Goal: Task Accomplishment & Management: Use online tool/utility

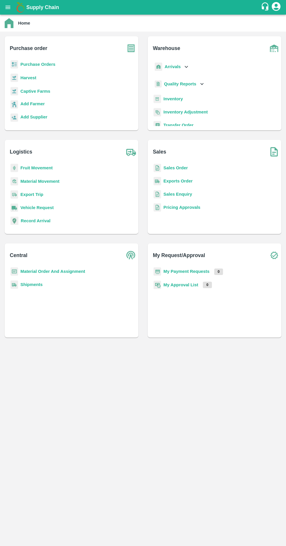
click at [34, 48] on b "Purchase order" at bounding box center [28, 48] width 37 height 8
click at [37, 66] on b "Purchase Orders" at bounding box center [37, 64] width 35 height 5
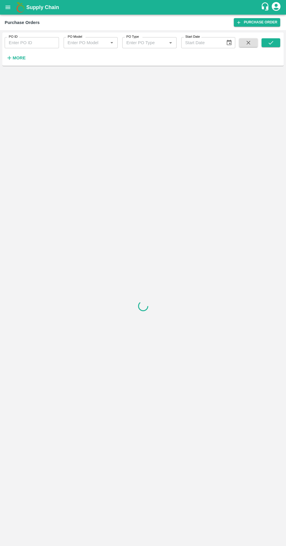
click at [14, 59] on strong "More" at bounding box center [19, 58] width 13 height 5
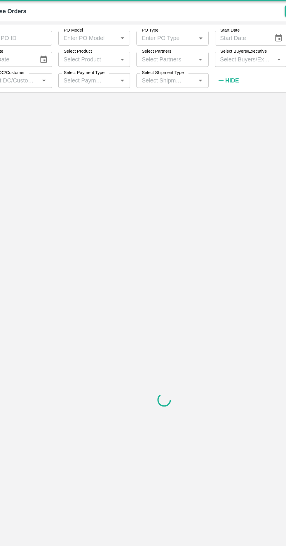
click at [87, 57] on input "Select Product" at bounding box center [85, 59] width 41 height 8
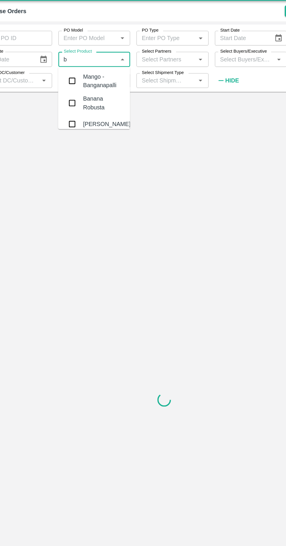
type input "b"
click at [149, 58] on input "Select Partners" at bounding box center [144, 59] width 41 height 8
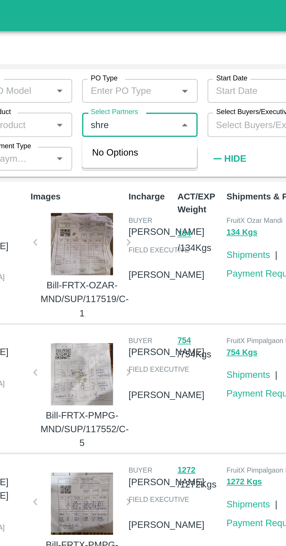
type input "shreyansh"
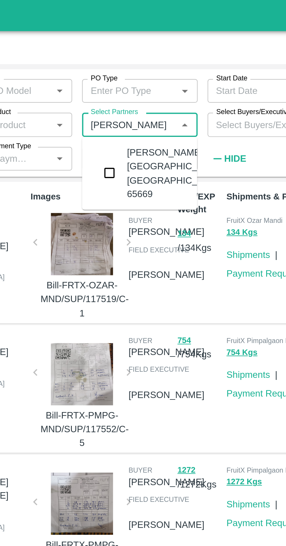
click at [139, 87] on input "checkbox" at bounding box center [135, 81] width 12 height 12
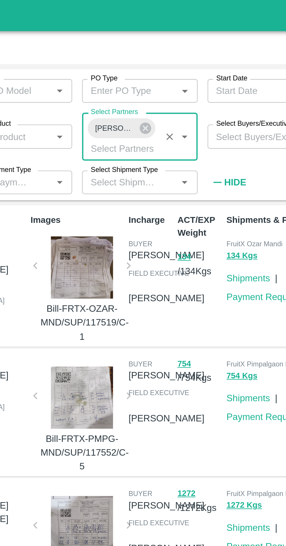
click at [97, 85] on input "Select Payment Type" at bounding box center [82, 86] width 34 height 8
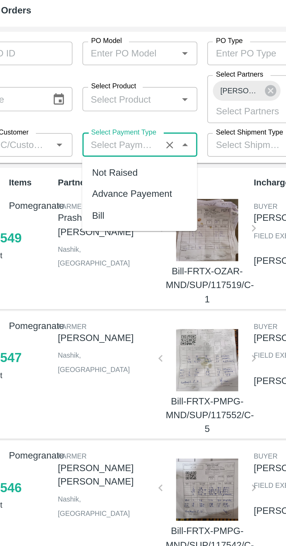
click at [74, 117] on div "Bill" at bounding box center [71, 118] width 6 height 6
type input "Bill"
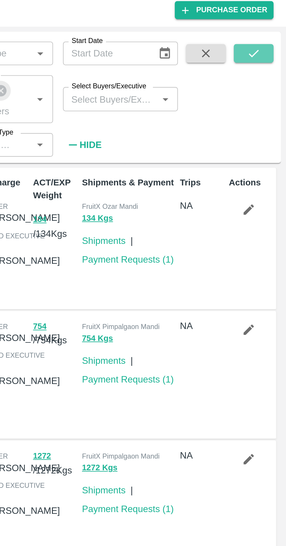
click at [272, 44] on icon "submit" at bounding box center [271, 42] width 6 height 6
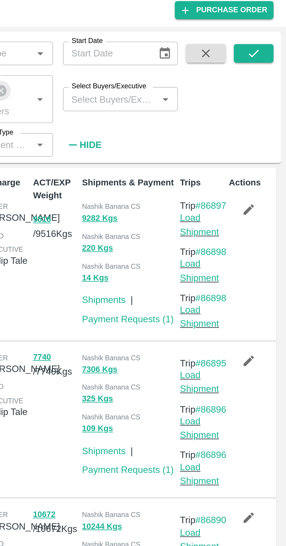
click at [212, 168] on link "Payment Requests ( 1 )" at bounding box center [212, 167] width 43 height 5
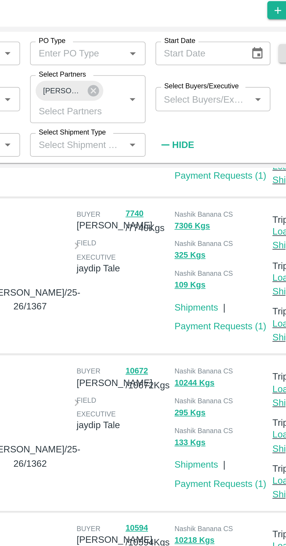
scroll to position [71, 0]
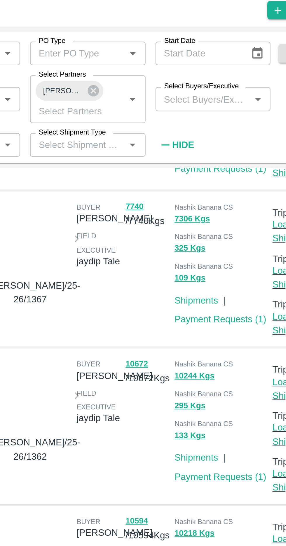
click at [198, 170] on link "Payment Requests ( 1 )" at bounding box center [212, 167] width 43 height 5
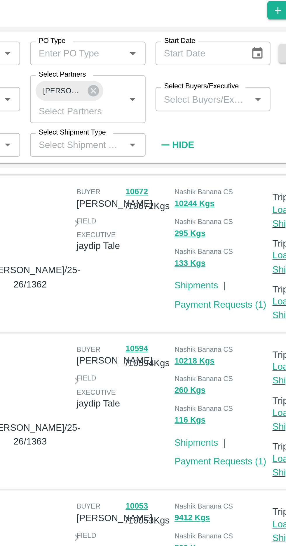
scroll to position [153, 0]
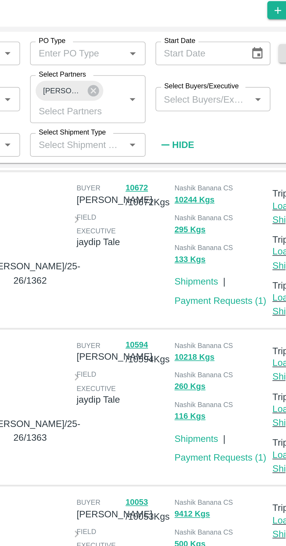
click at [195, 161] on link "Payment Requests ( 1 )" at bounding box center [212, 158] width 43 height 5
